Goal: Transaction & Acquisition: Purchase product/service

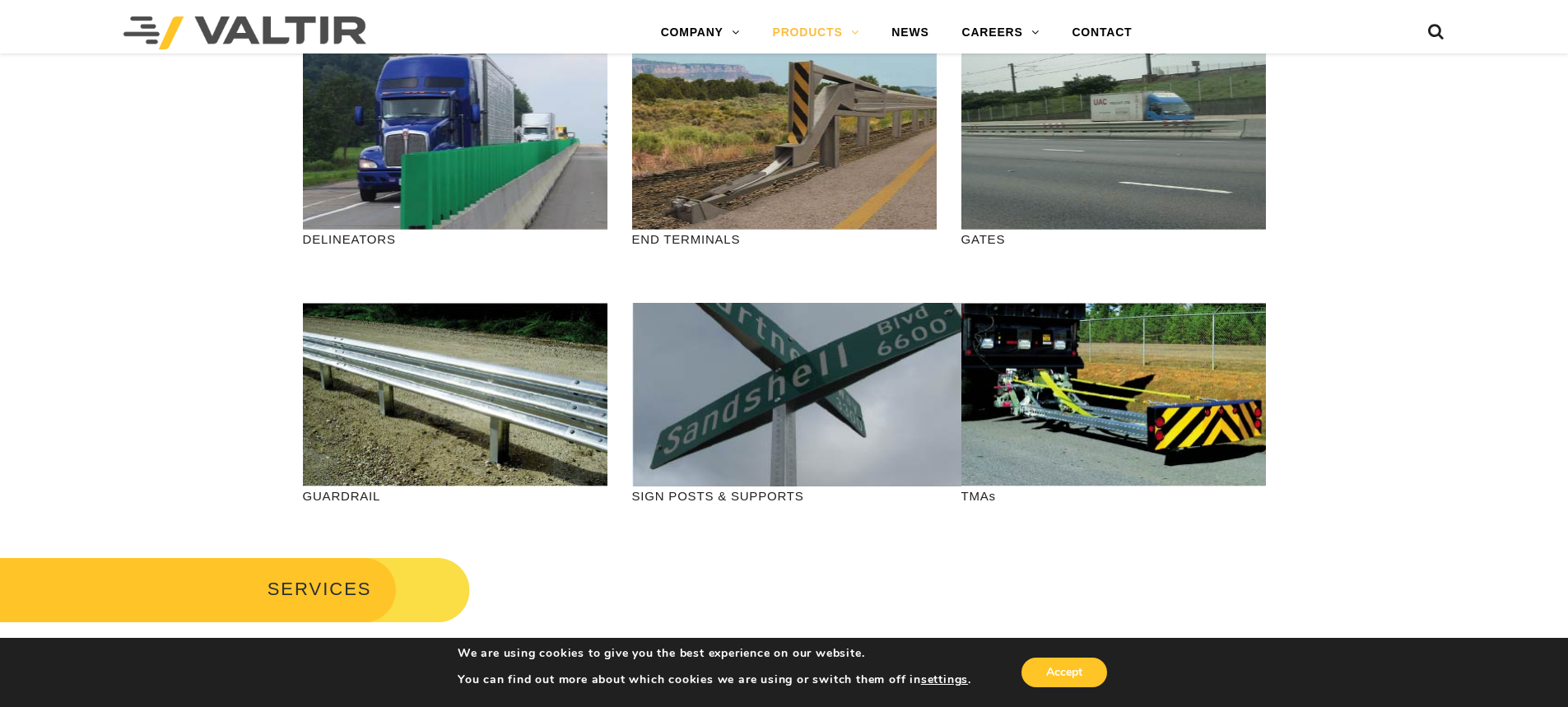
scroll to position [576, 0]
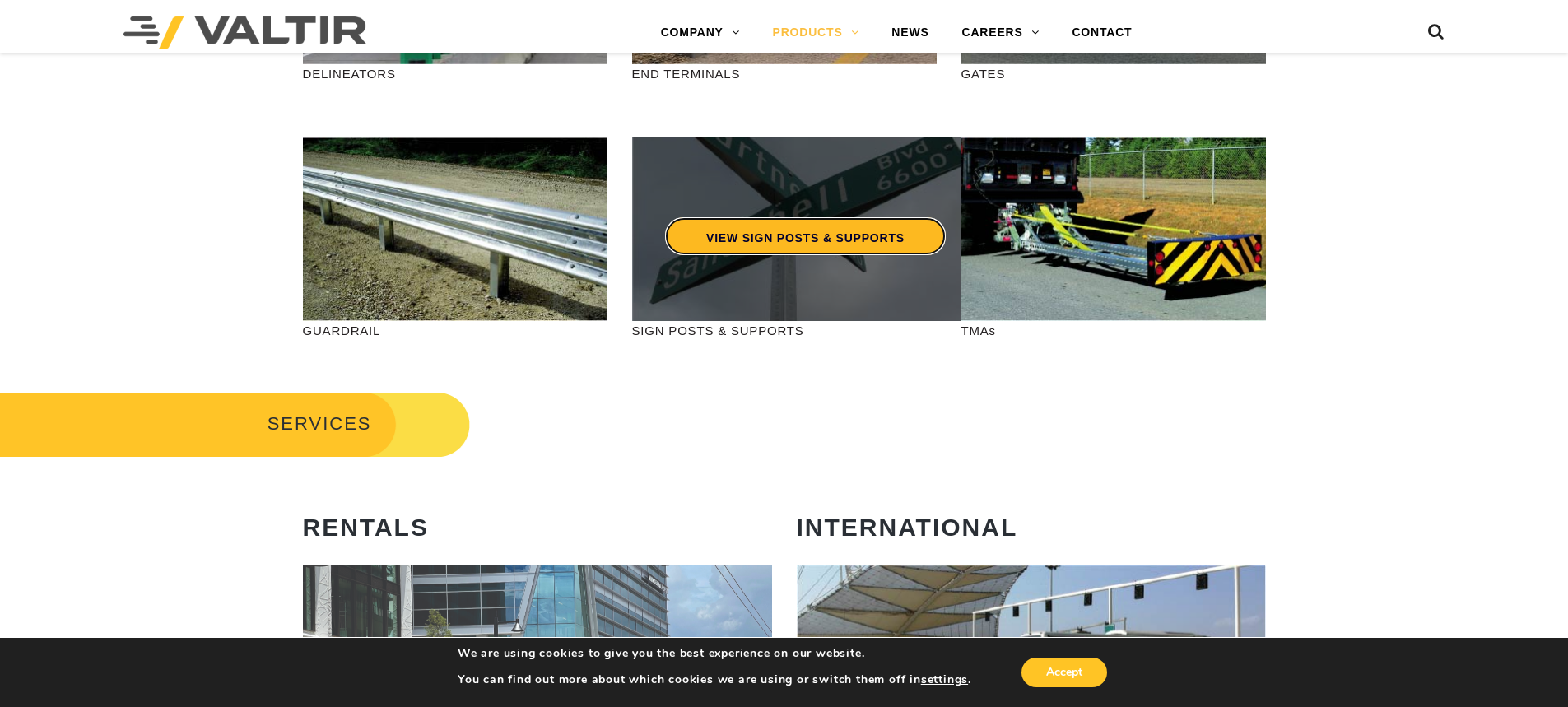
click at [812, 228] on link "VIEW SIGN POSTS & SUPPORTS" at bounding box center [805, 236] width 281 height 38
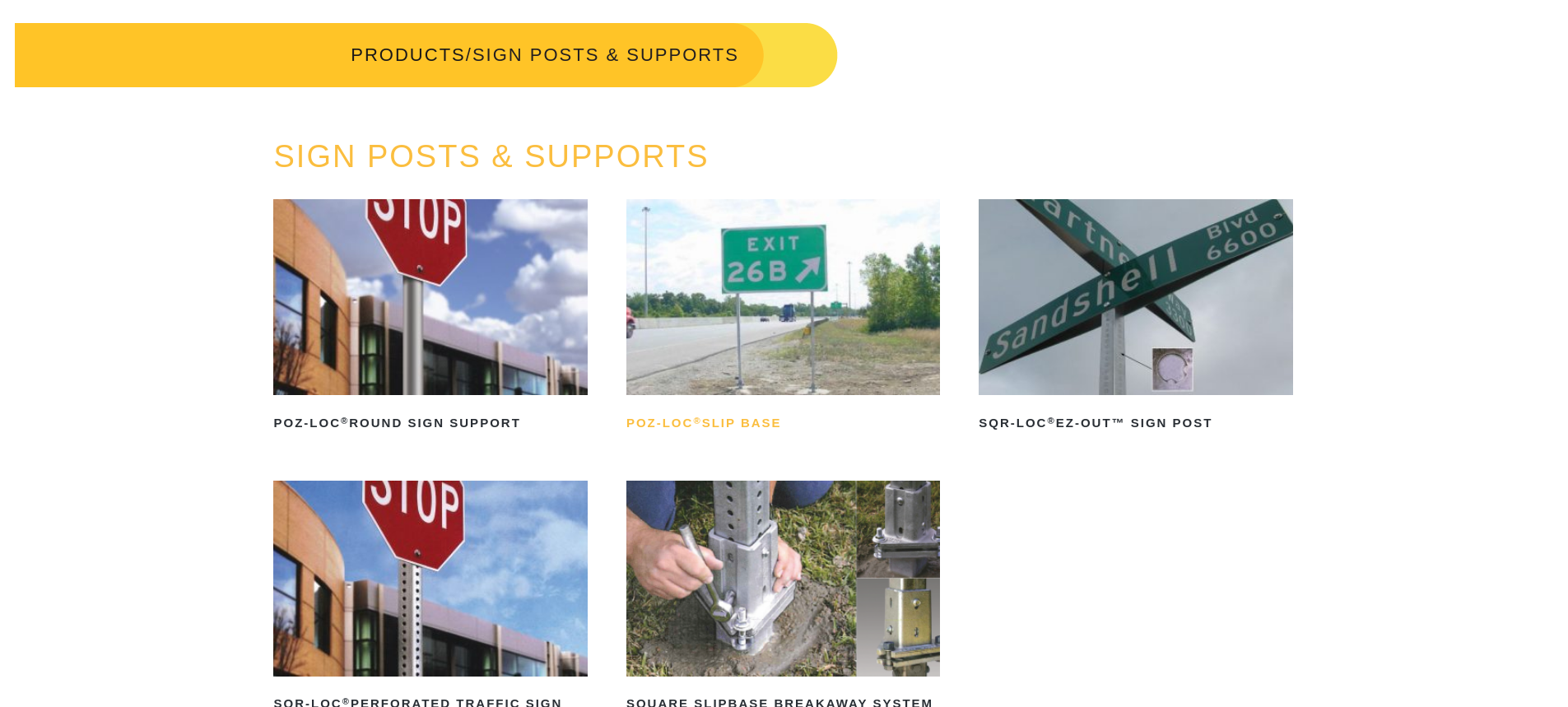
scroll to position [247, 0]
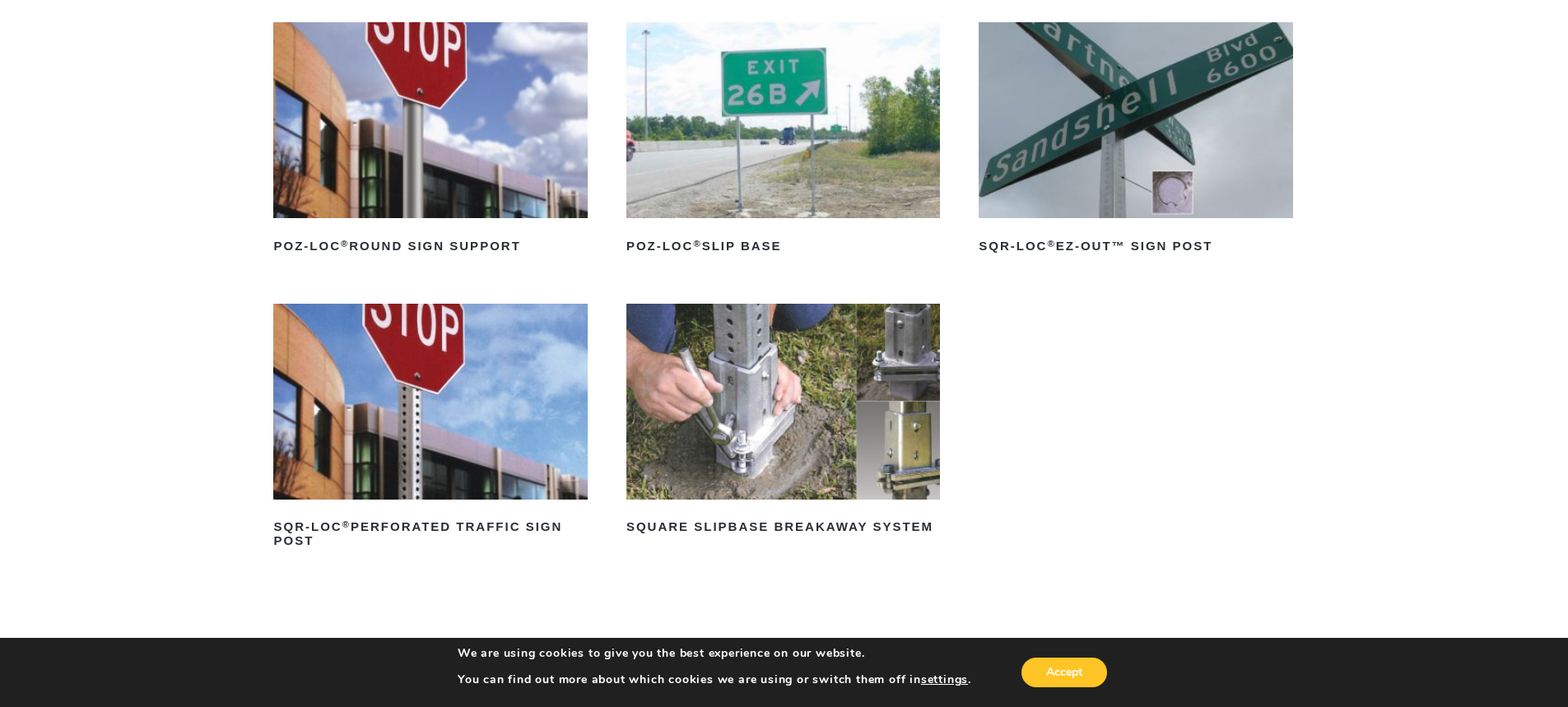
click at [772, 497] on img at bounding box center [783, 402] width 314 height 196
click at [772, 494] on img at bounding box center [783, 402] width 314 height 196
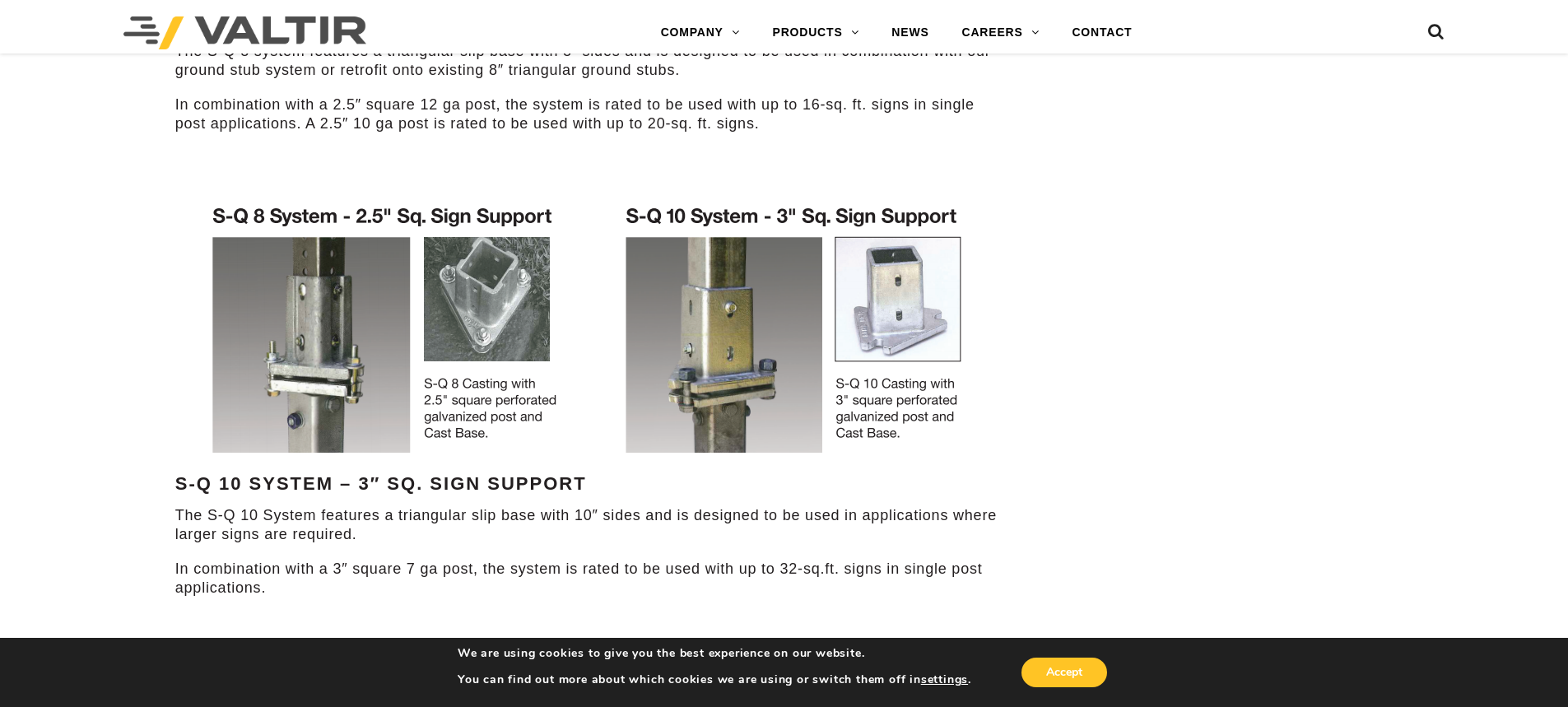
scroll to position [1070, 0]
